Goal: Task Accomplishment & Management: Manage account settings

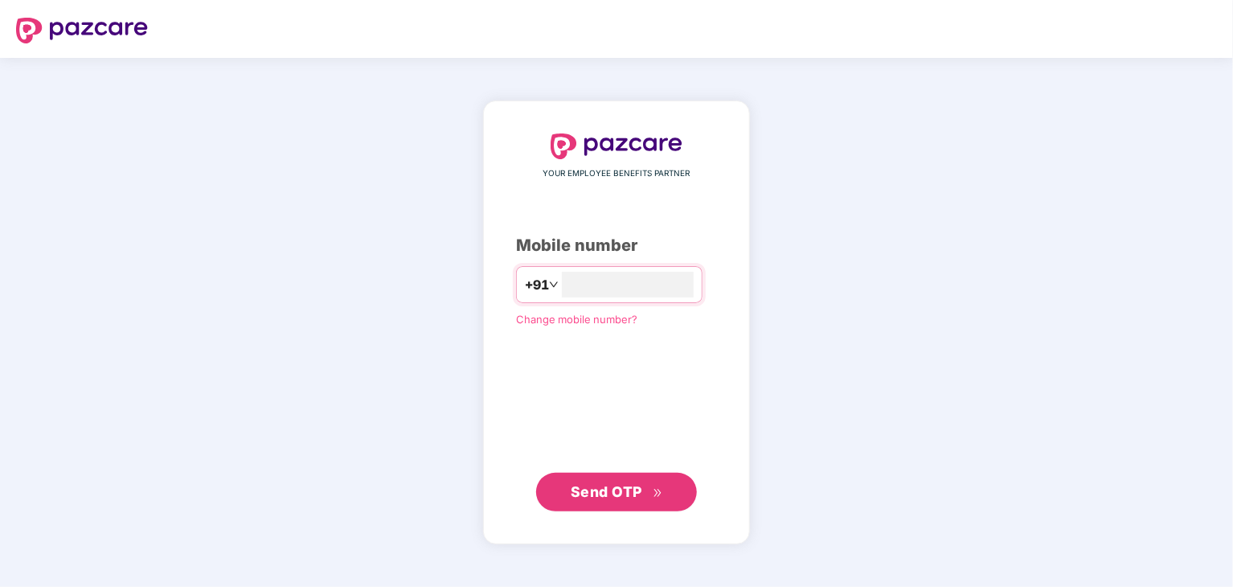
type input "**********"
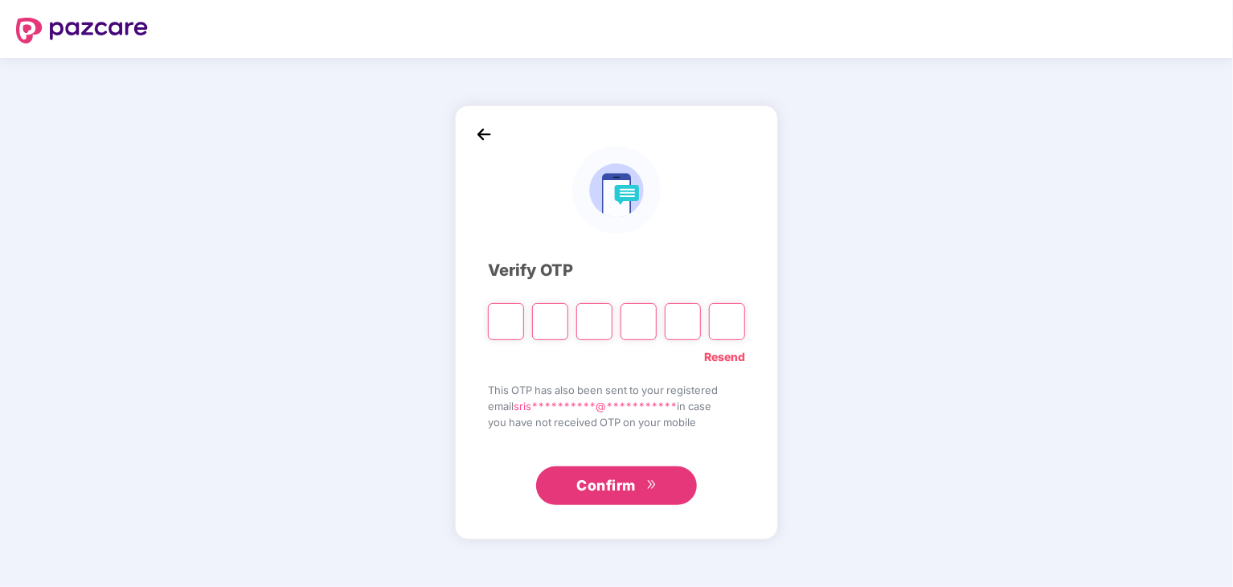
type input "*"
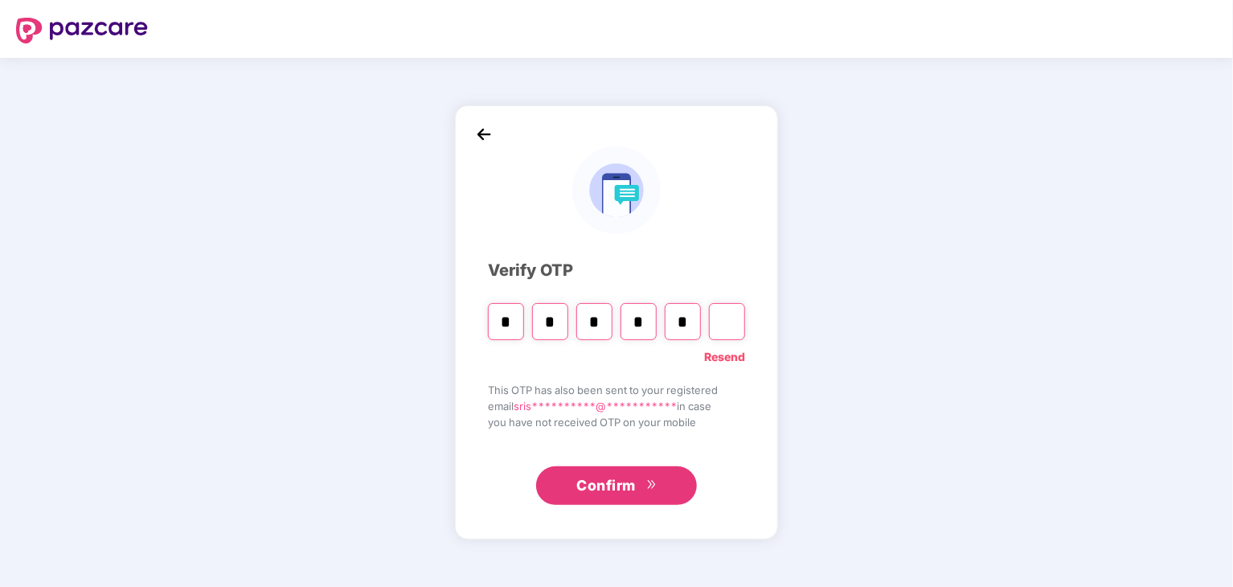
type input "*"
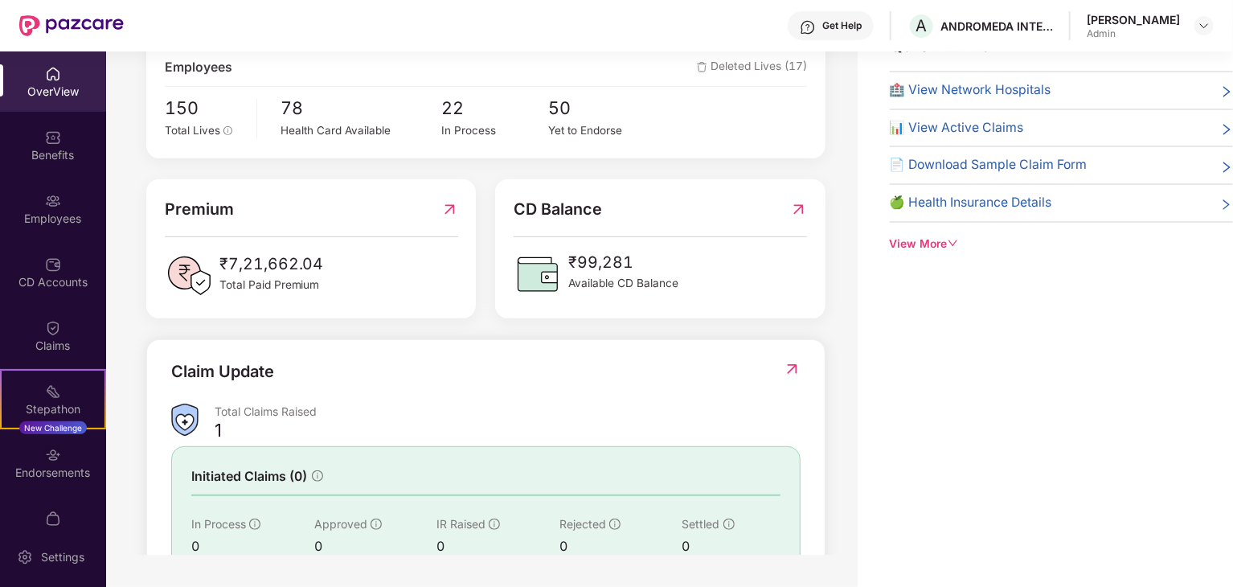
scroll to position [400, 0]
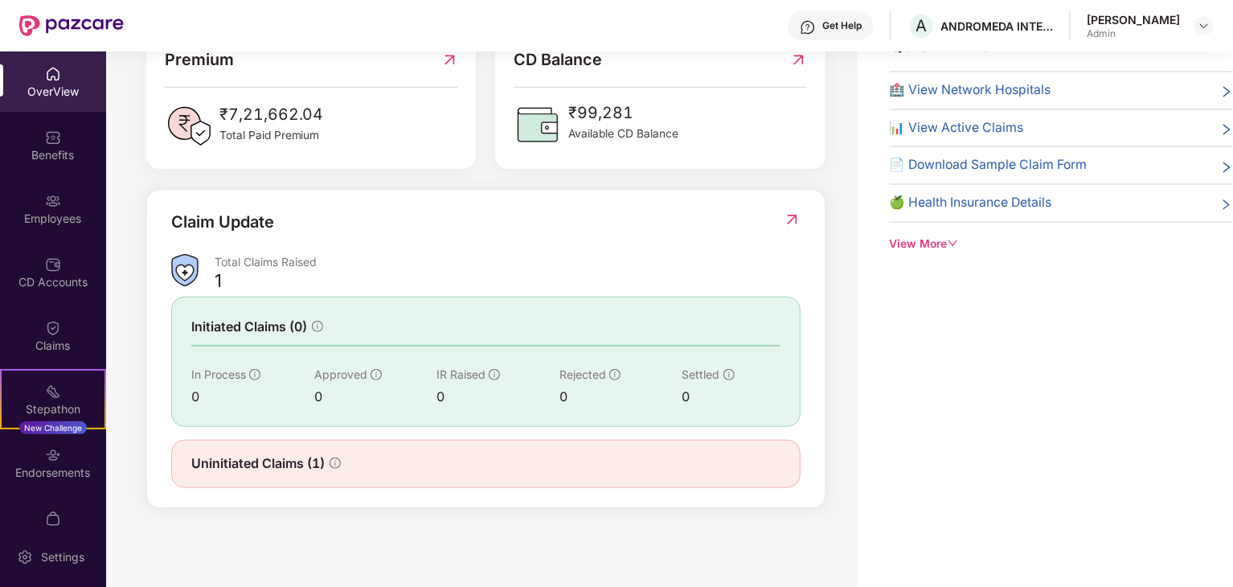
click at [191, 269] on img at bounding box center [184, 270] width 27 height 33
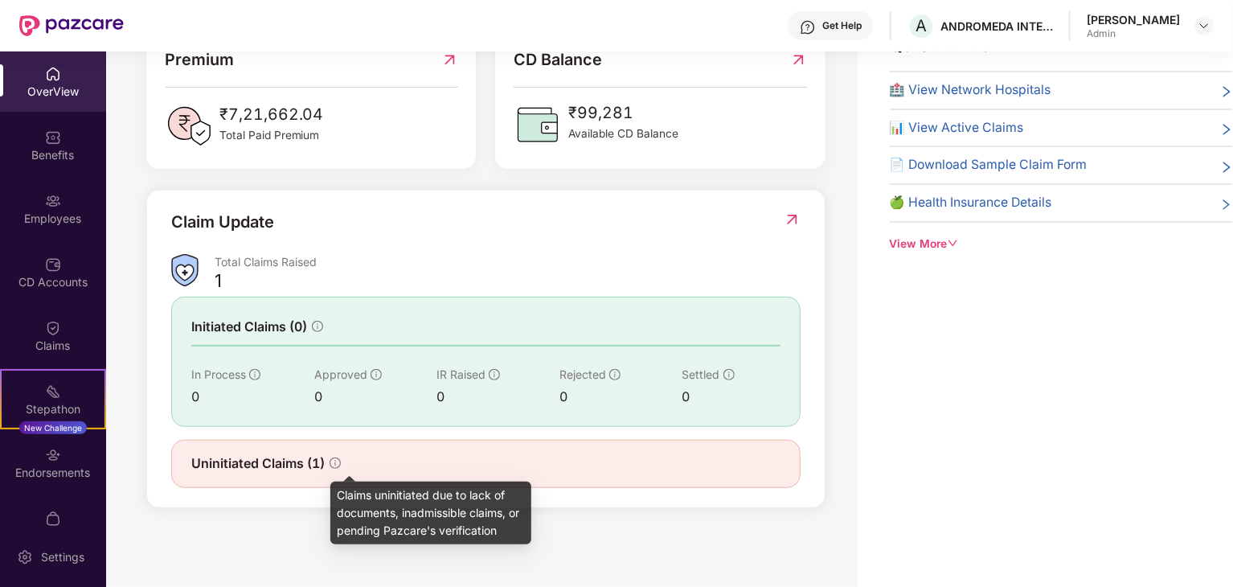
click at [335, 465] on icon "info-circle" at bounding box center [335, 462] width 11 height 11
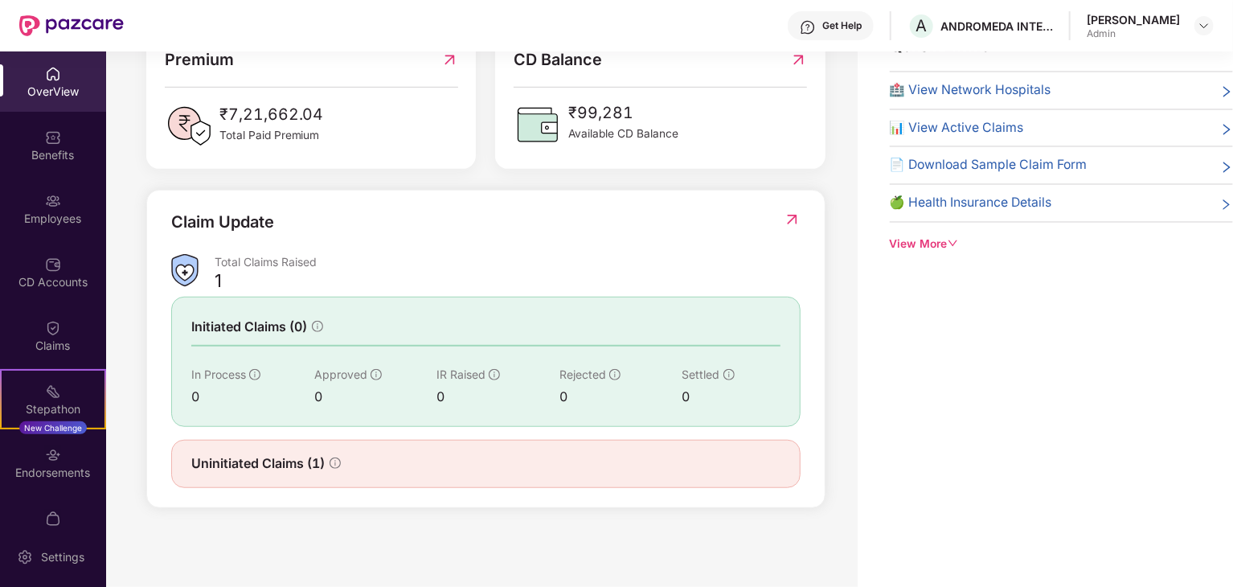
click at [309, 458] on span "Uninitiated Claims (1)" at bounding box center [257, 463] width 133 height 20
click at [793, 220] on img at bounding box center [792, 219] width 17 height 16
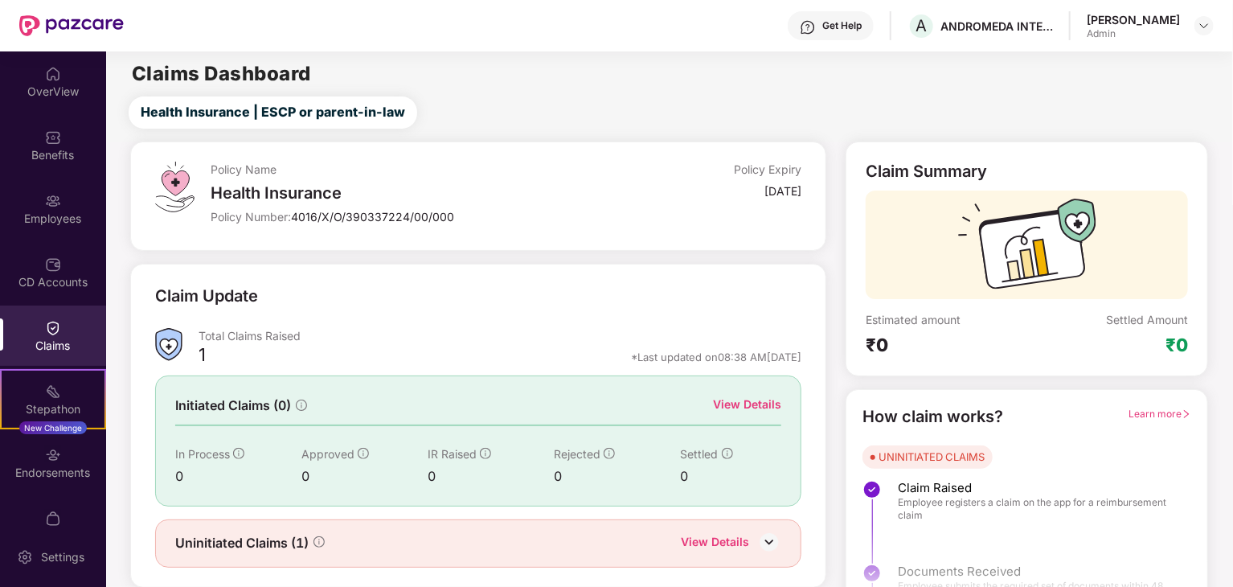
scroll to position [42, 0]
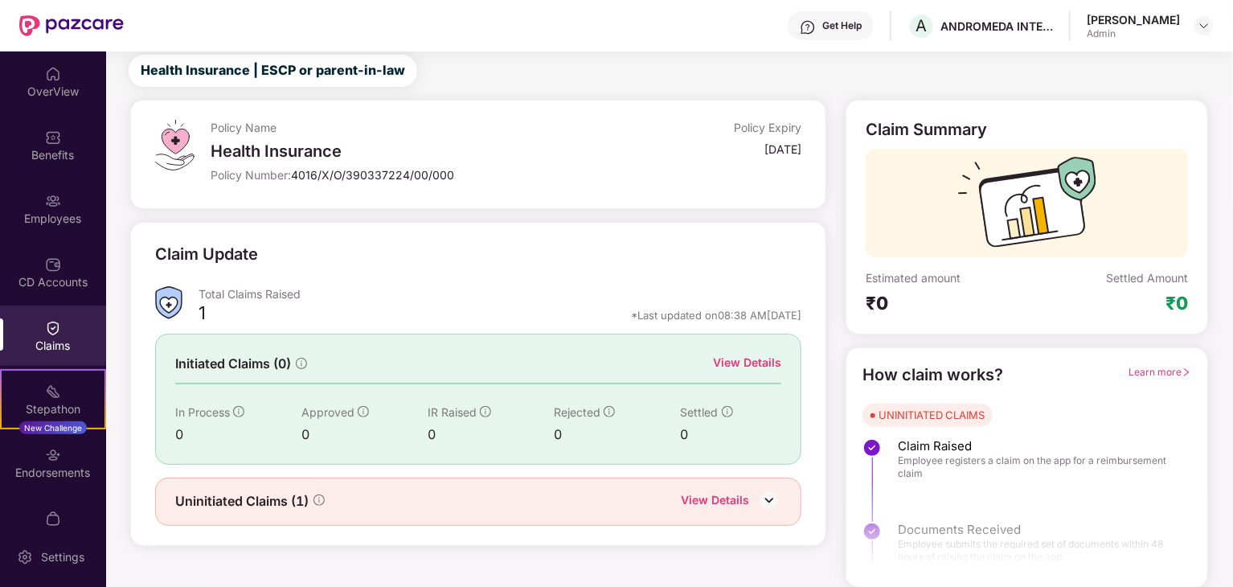
click at [772, 498] on img at bounding box center [769, 500] width 24 height 24
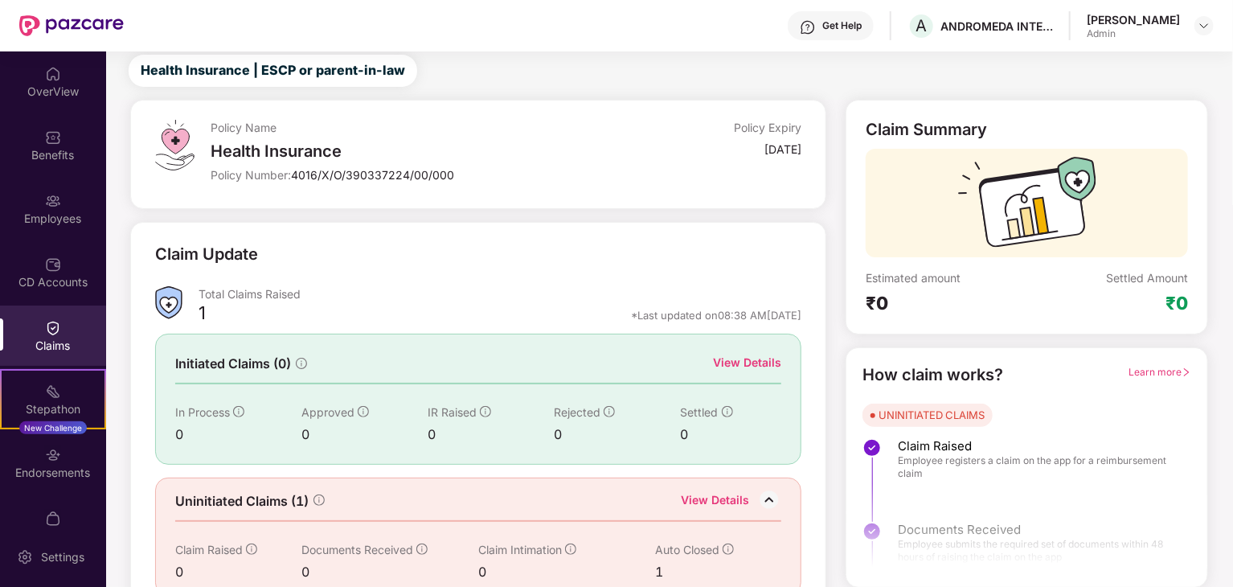
scroll to position [68, 0]
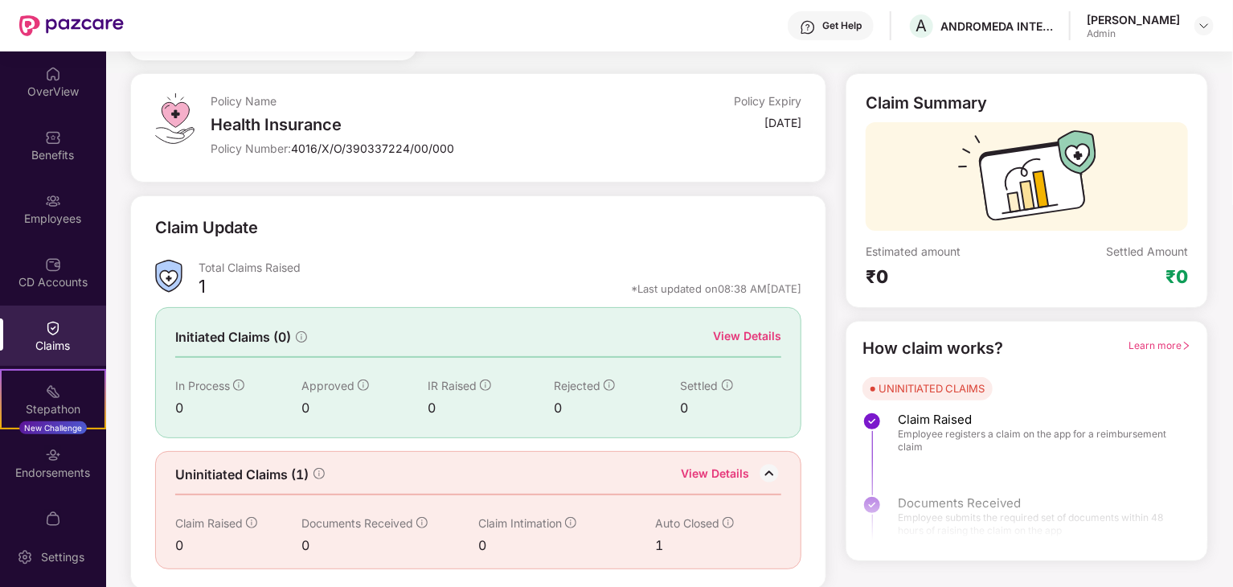
click at [733, 519] on icon "info-circle" at bounding box center [728, 522] width 11 height 11
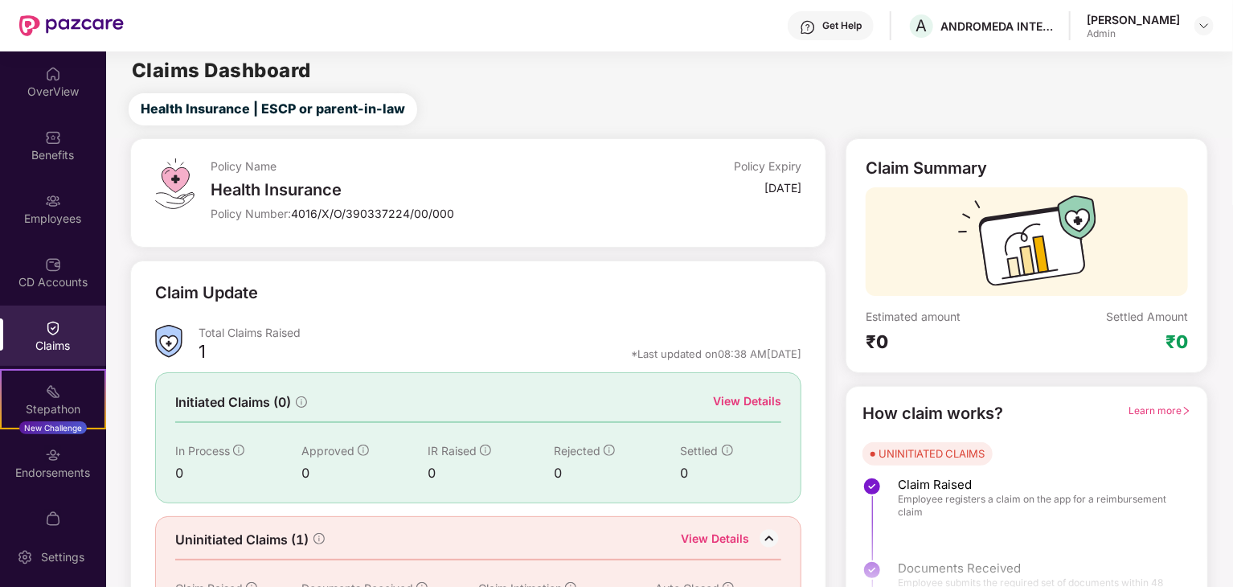
scroll to position [0, 0]
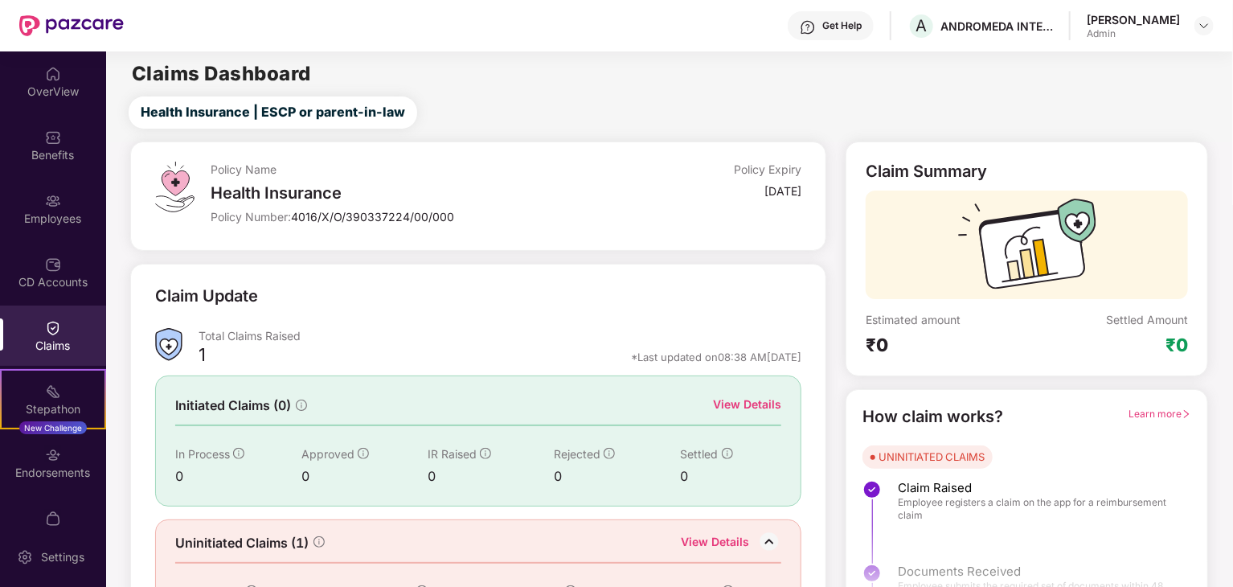
click at [736, 408] on div "View Details" at bounding box center [747, 405] width 68 height 18
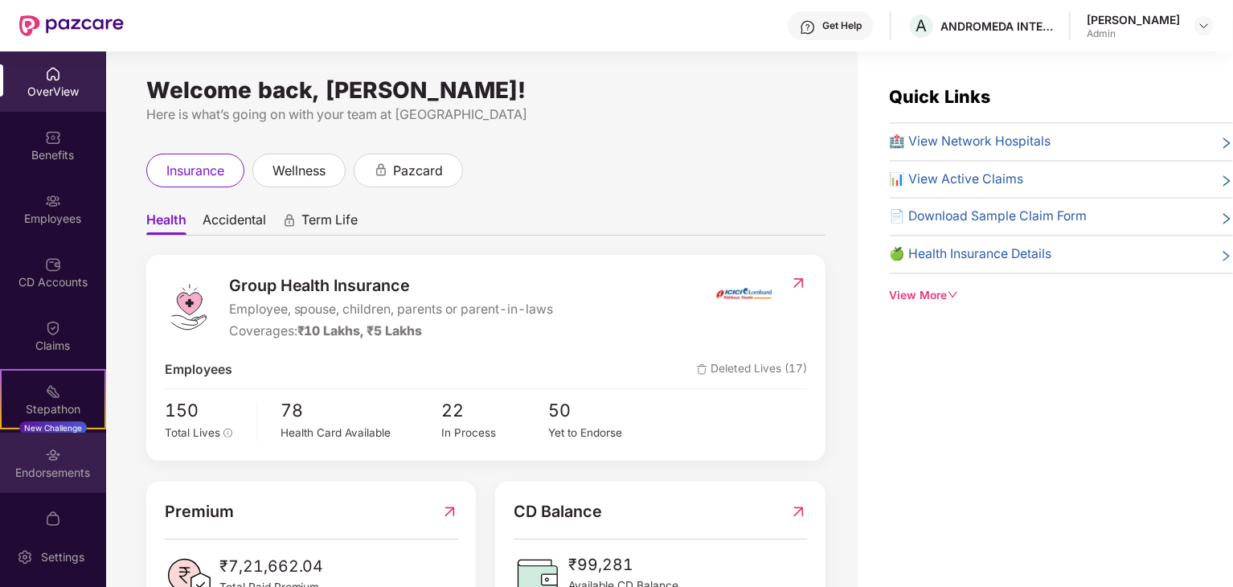
click at [42, 473] on div "Endorsements" at bounding box center [53, 473] width 106 height 16
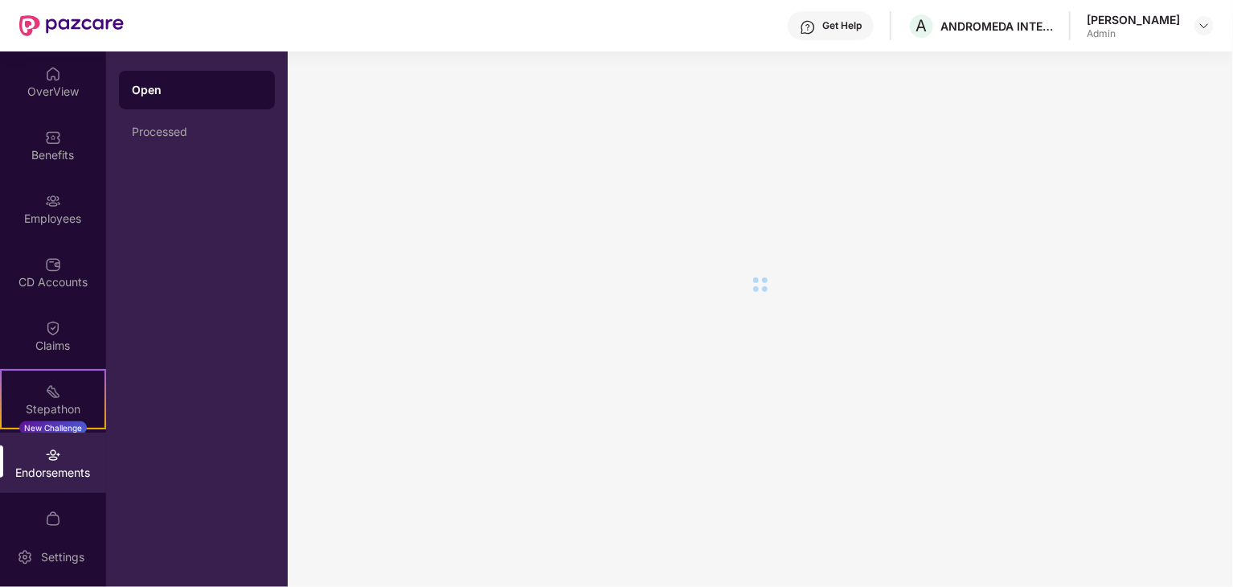
click at [42, 473] on div "Endorsements" at bounding box center [53, 473] width 106 height 16
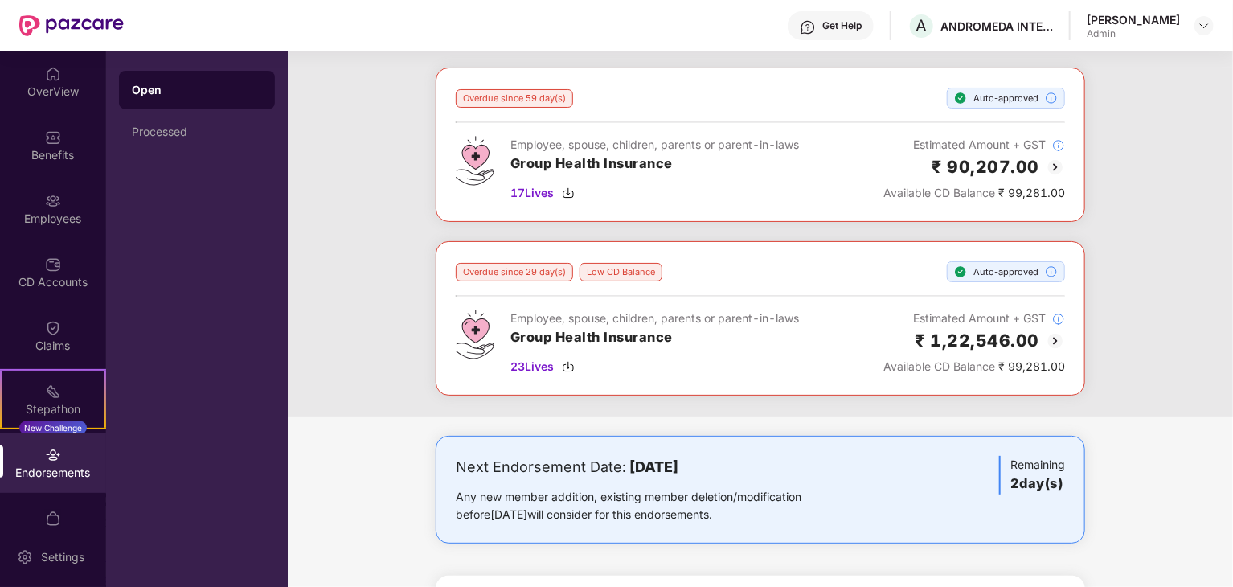
scroll to position [71, 0]
click at [244, 82] on div "Open" at bounding box center [197, 90] width 130 height 16
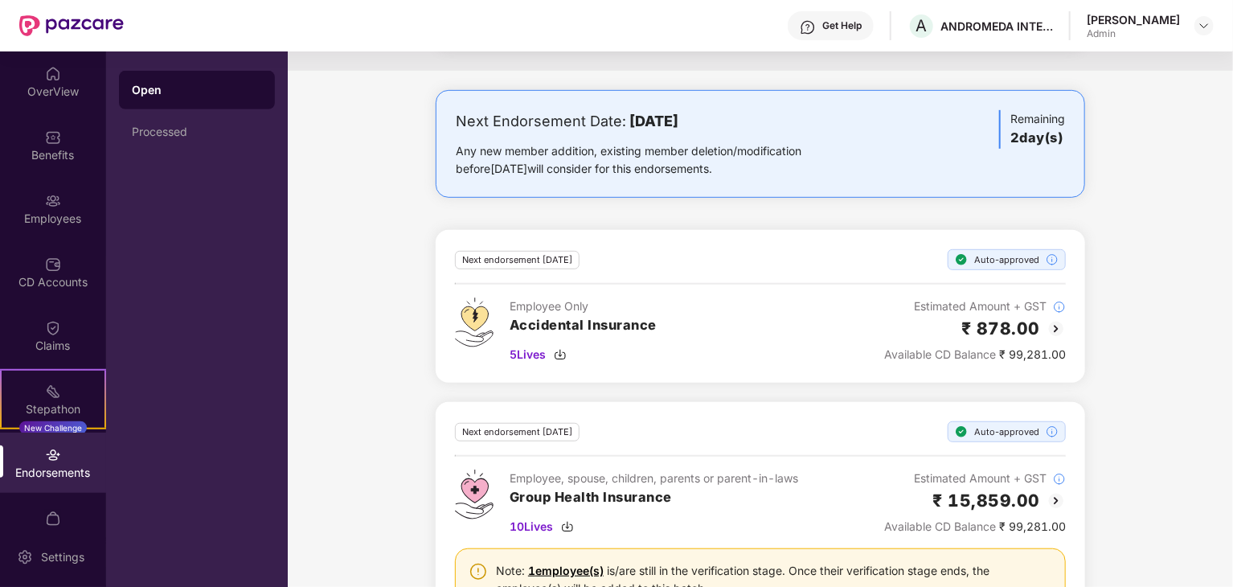
scroll to position [490, 0]
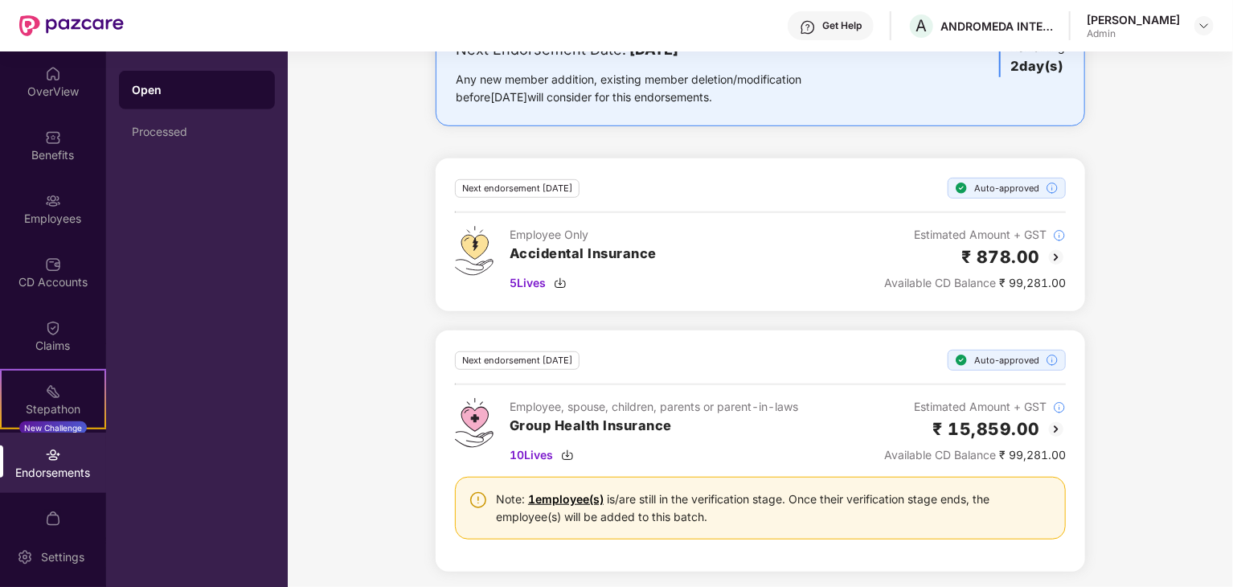
click at [572, 492] on link "1 employee(s)" at bounding box center [566, 499] width 76 height 14
click at [563, 493] on link "1 employee(s)" at bounding box center [566, 499] width 76 height 14
click at [527, 438] on div "Employee, spouse, children, parents or parent-in-laws Group Health Insurance 10…" at bounding box center [654, 431] width 289 height 66
click at [539, 446] on span "10 Lives" at bounding box center [531, 455] width 43 height 18
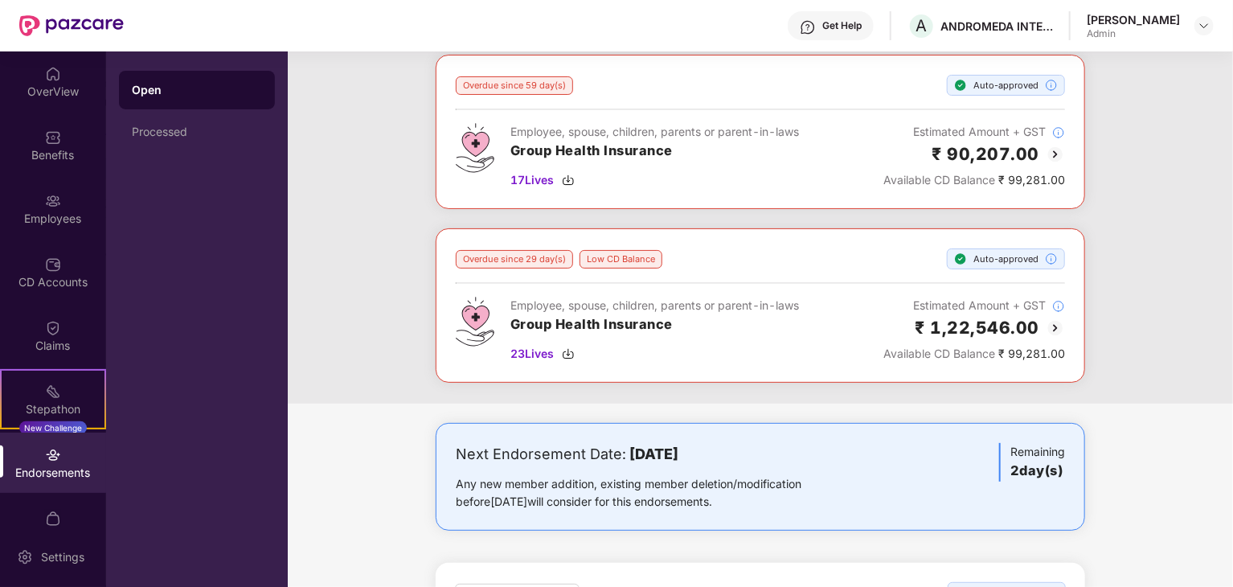
scroll to position [0, 0]
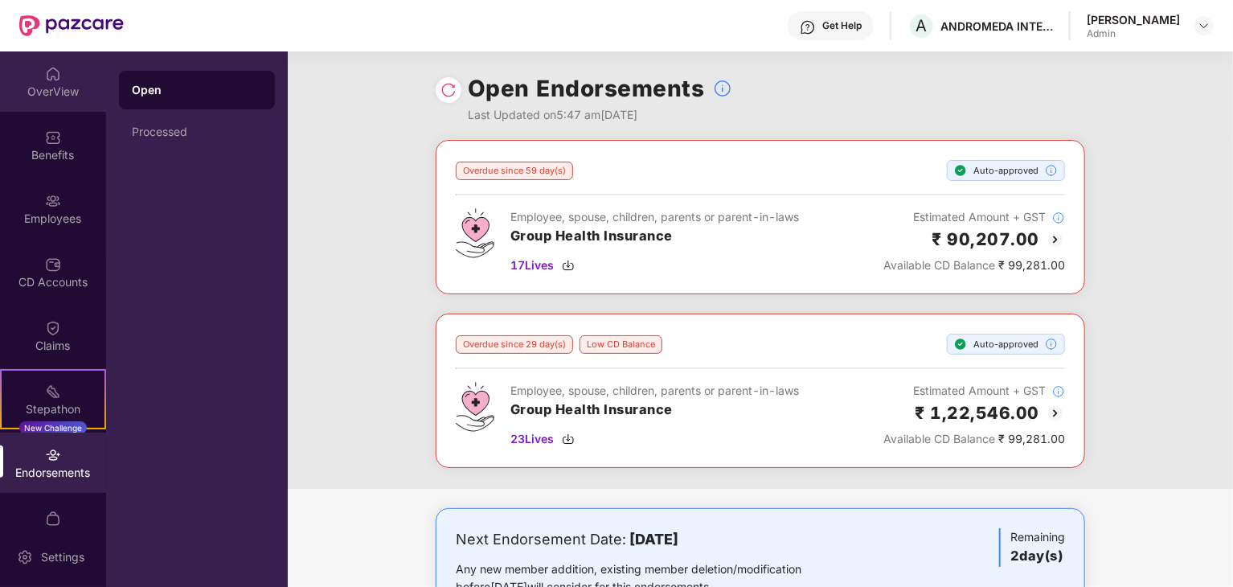
click at [47, 96] on div "OverView" at bounding box center [53, 92] width 106 height 16
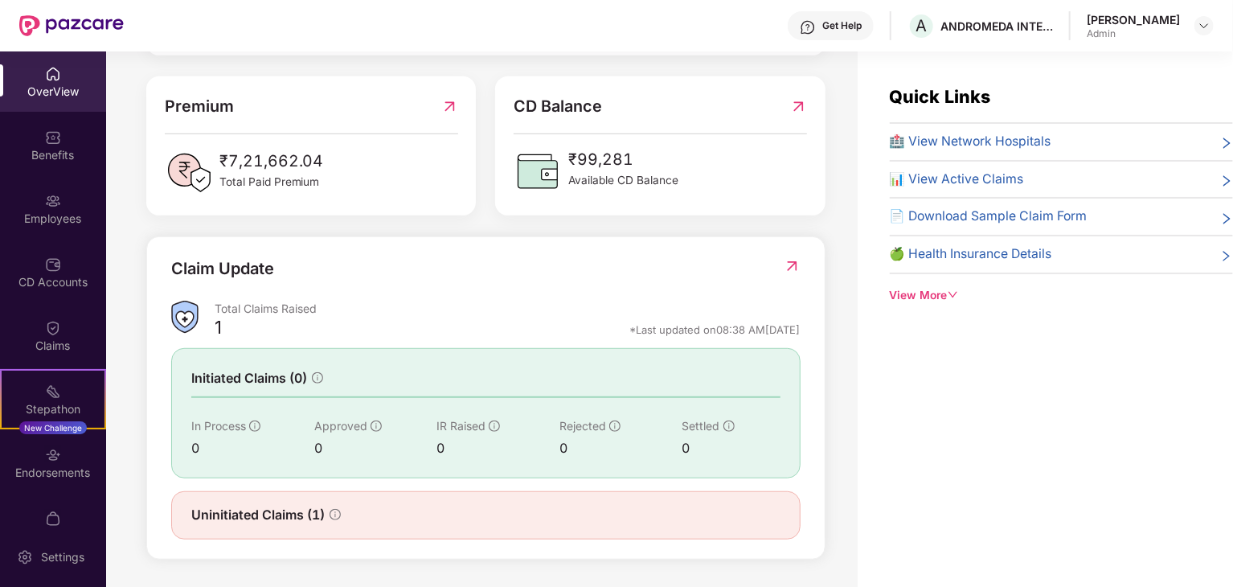
scroll to position [404, 0]
